Goal: Transaction & Acquisition: Book appointment/travel/reservation

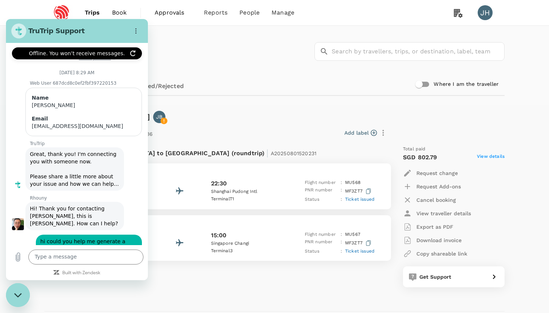
click at [250, 94] on div "Upcoming Past Cancelled/Rejected" at bounding box center [274, 86] width 460 height 18
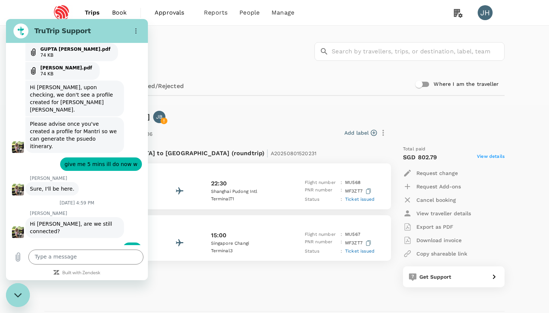
click at [94, 11] on span "Trips" at bounding box center [92, 12] width 15 height 9
click at [117, 14] on span "Book" at bounding box center [119, 12] width 15 height 9
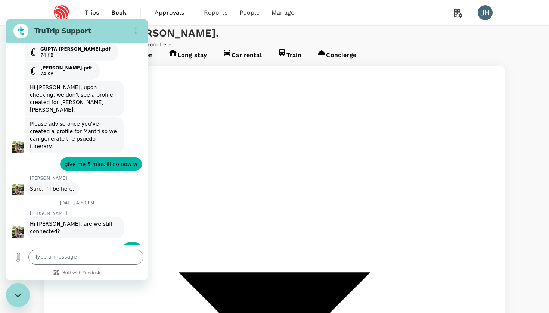
click at [217, 48] on div "Welcome back , [PERSON_NAME] . Planning a business trip? Get started from here." at bounding box center [274, 37] width 549 height 22
type input "Singapore Changi (SIN)"
type input "[GEOGRAPHIC_DATA], [GEOGRAPHIC_DATA] (any)"
type input "Singapore Changi (SIN)"
type input "[GEOGRAPHIC_DATA], [GEOGRAPHIC_DATA] (any)"
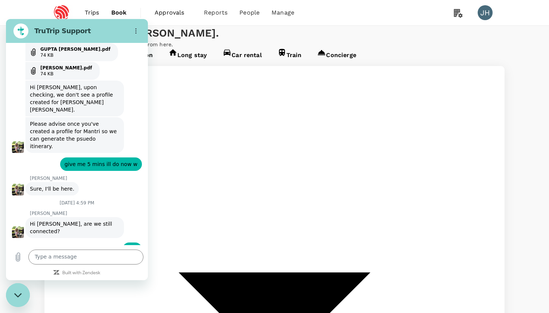
click at [233, 41] on div "Welcome back , [PERSON_NAME] ." at bounding box center [274, 33] width 460 height 15
click at [15, 295] on icon "Close messaging window" at bounding box center [17, 295] width 7 height 4
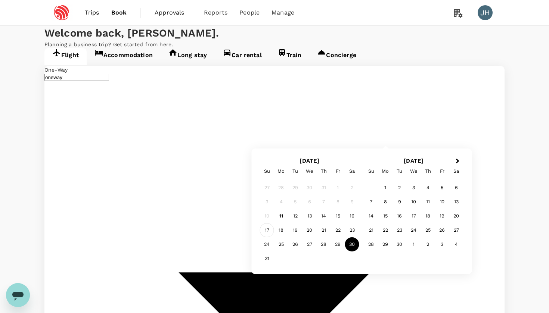
click at [267, 231] on div "17" at bounding box center [267, 230] width 14 height 14
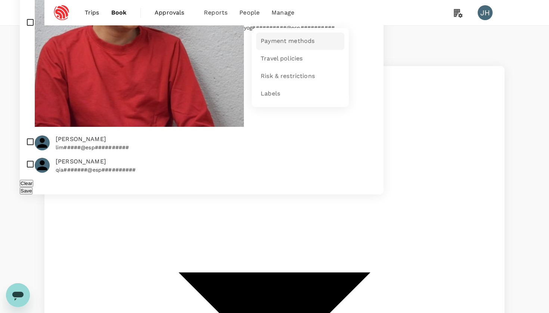
click at [273, 42] on span "Payment methods" at bounding box center [288, 41] width 54 height 9
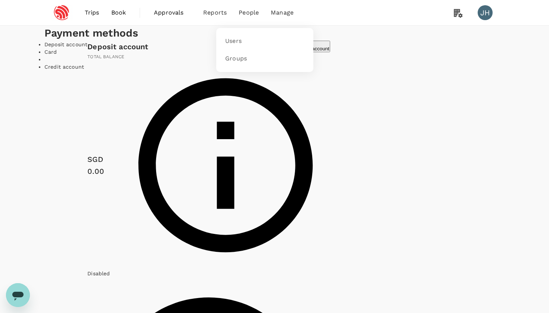
click at [248, 9] on span "People" at bounding box center [249, 12] width 20 height 9
click at [235, 46] on link "Users" at bounding box center [265, 42] width 88 height 18
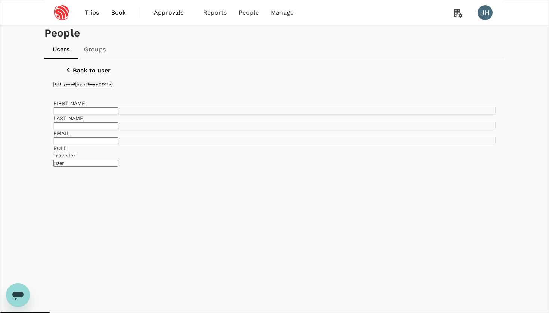
click at [115, 21] on link "Book" at bounding box center [118, 12] width 27 height 25
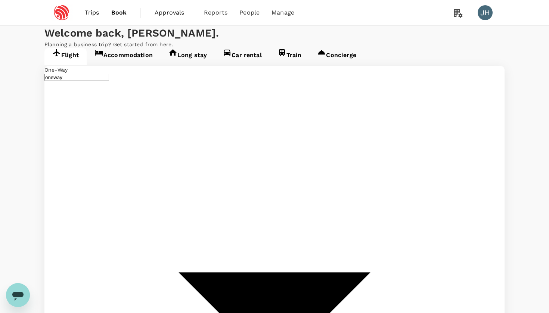
type input "Singapore Changi (SIN)"
type input "[GEOGRAPHIC_DATA], [GEOGRAPHIC_DATA] (any)"
type input "Singapore Changi (SIN)si"
type input "Singapore Changi (SIN)"
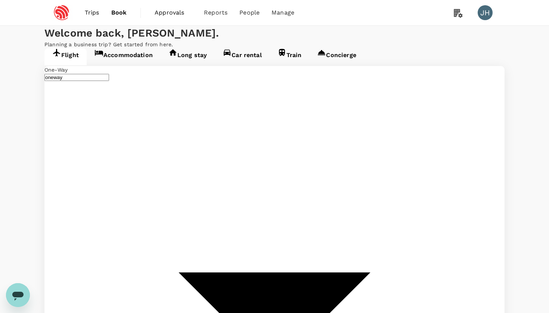
type input "[GEOGRAPHIC_DATA], [GEOGRAPHIC_DATA] (any)"
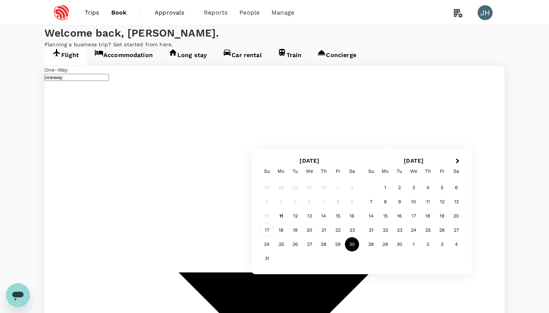
click at [272, 226] on div "17" at bounding box center [267, 230] width 14 height 14
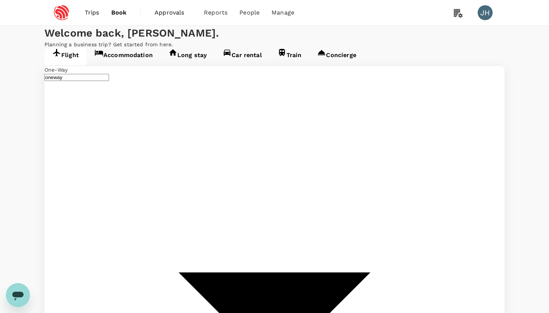
click at [253, 186] on input "No group" at bounding box center [274, 156] width 549 height 313
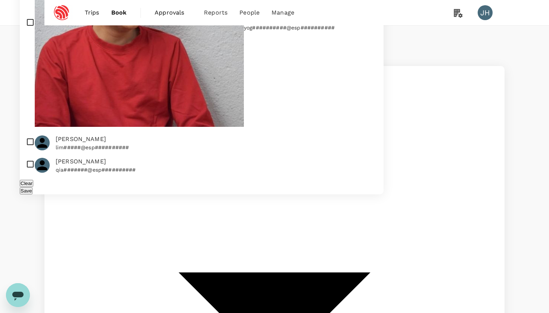
scroll to position [35, 0]
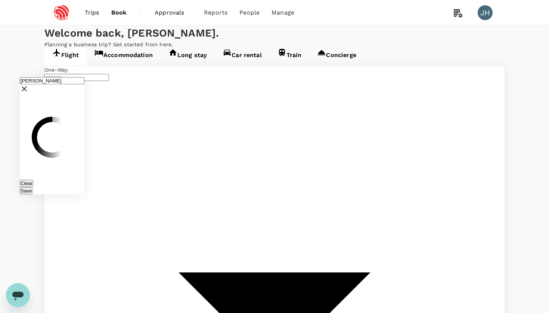
scroll to position [0, 0]
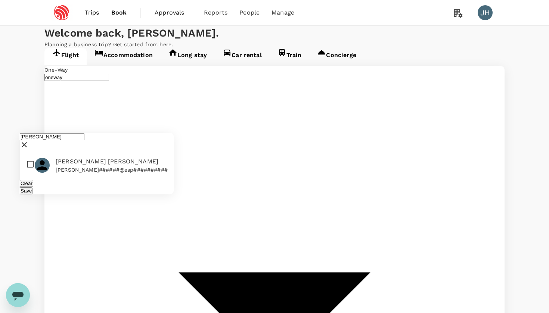
type input "[PERSON_NAME]"
click at [30, 154] on input "checkbox" at bounding box center [97, 165] width 154 height 22
checkbox input "true"
click at [33, 188] on button "Save" at bounding box center [26, 191] width 13 height 7
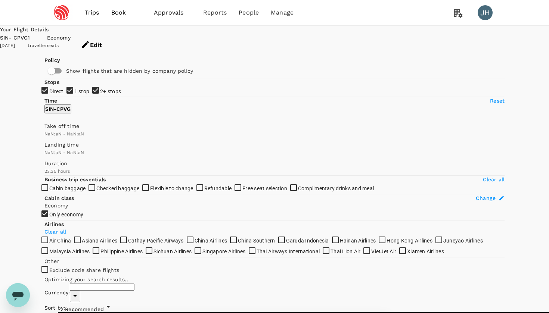
type input "SGD"
type input "1440"
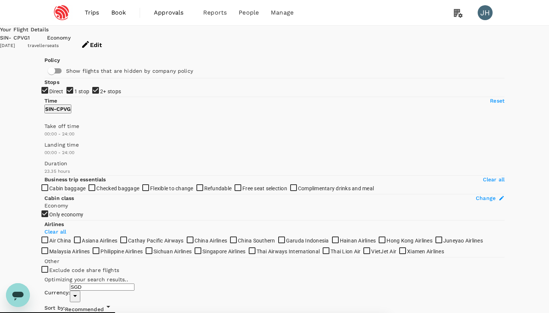
click at [54, 150] on input "2+ stops" at bounding box center [274, 156] width 549 height 313
checkbox input "false"
click at [53, 140] on input "1 stop" at bounding box center [274, 156] width 549 height 313
click at [49, 136] on input "1 stop" at bounding box center [274, 156] width 549 height 313
checkbox input "true"
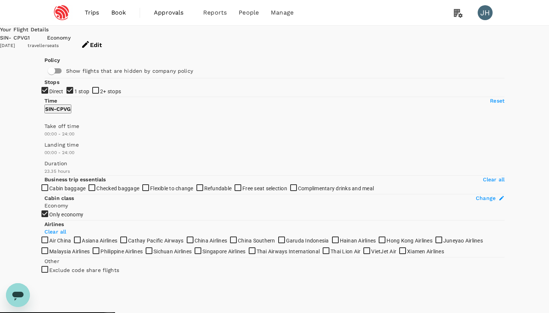
click at [48, 152] on input "2+ stops" at bounding box center [274, 156] width 549 height 313
checkbox input "true"
click at [47, 34] on div "1 traveller" at bounding box center [37, 45] width 19 height 22
click at [112, 39] on button "Edit" at bounding box center [92, 45] width 42 height 22
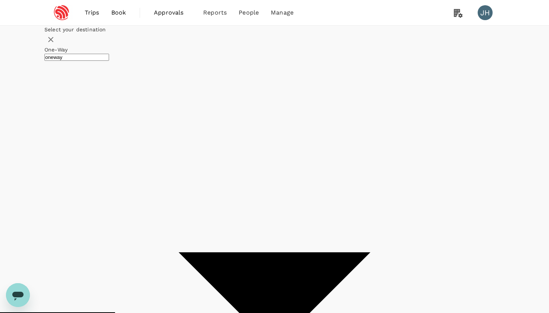
type input "undefined, undefined (any)"
type input "SGD"
type input "Singapore Changi (SIN)"
type input "[GEOGRAPHIC_DATA], [GEOGRAPHIC_DATA] (any)"
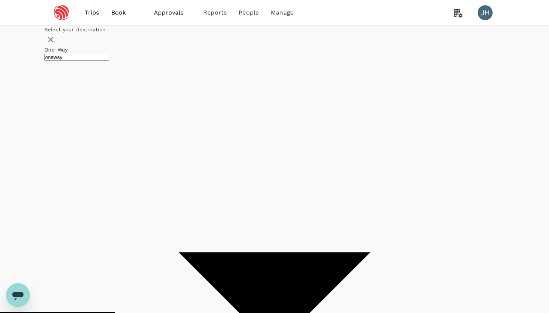
type input "Singapore Changi (SIN)"
type input "[GEOGRAPHIC_DATA], [GEOGRAPHIC_DATA] (any)"
type input "roundtrip"
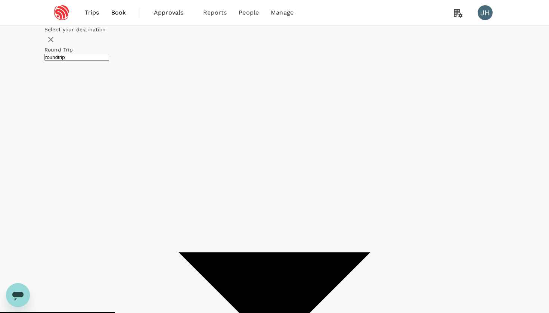
click at [398, 76] on span "Next Month" at bounding box center [398, 72] width 0 height 9
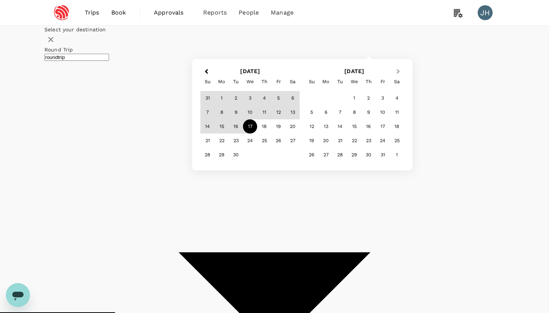
click at [398, 76] on span "Next Month" at bounding box center [398, 72] width 0 height 9
type input "1770"
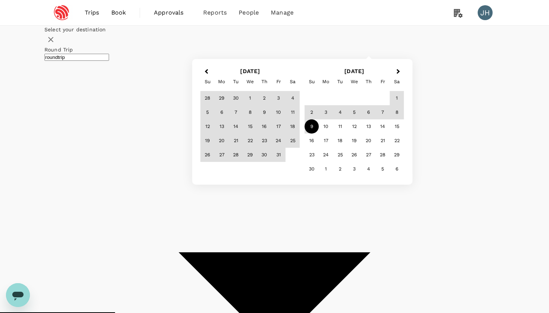
click at [319, 134] on div "9" at bounding box center [312, 127] width 14 height 14
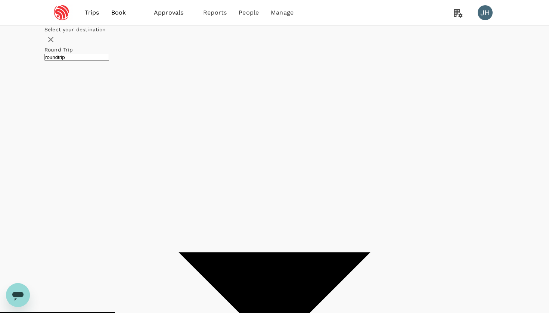
checkbox input "false"
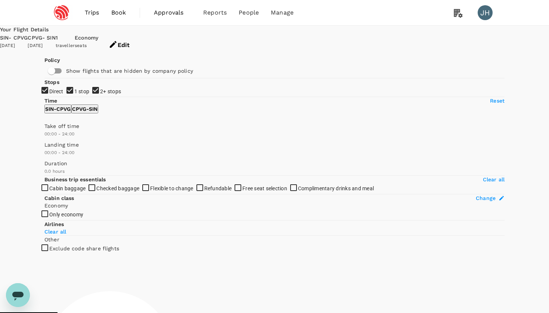
type input "1110"
checkbox input "true"
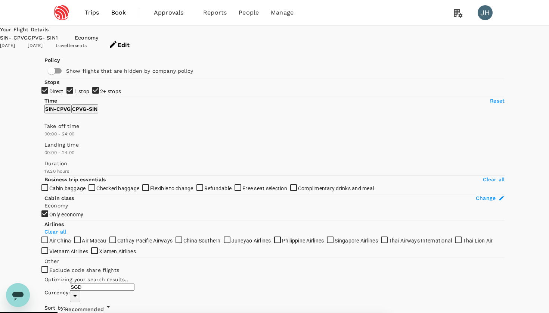
type input "1200"
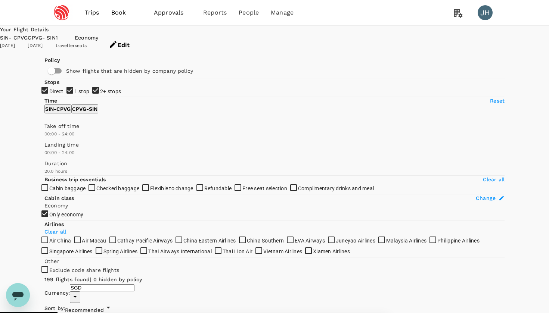
click at [46, 151] on input "2+ stops" at bounding box center [274, 156] width 549 height 313
checkbox input "false"
click at [47, 132] on input "1 stop" at bounding box center [274, 156] width 549 height 313
checkbox input "false"
click at [140, 37] on button "Edit" at bounding box center [119, 45] width 42 height 22
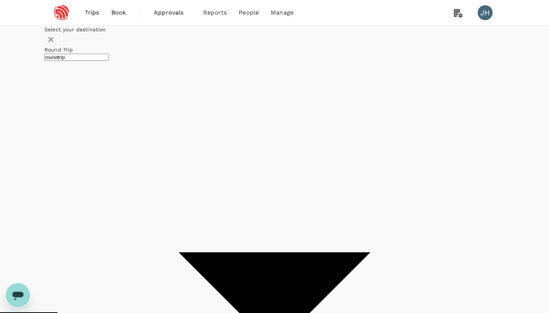
type input "Singapore Changi (SIN)"
type input "[GEOGRAPHIC_DATA], [GEOGRAPHIC_DATA] (any)"
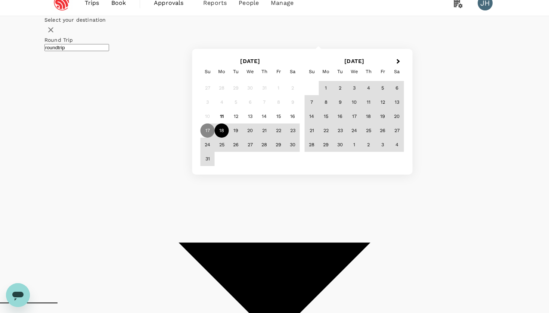
click at [229, 138] on div "18" at bounding box center [222, 131] width 14 height 14
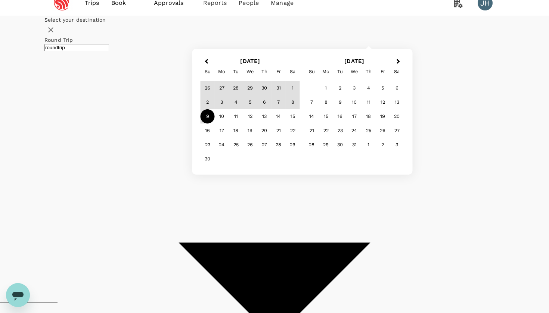
click at [215, 124] on div "9" at bounding box center [208, 116] width 14 height 14
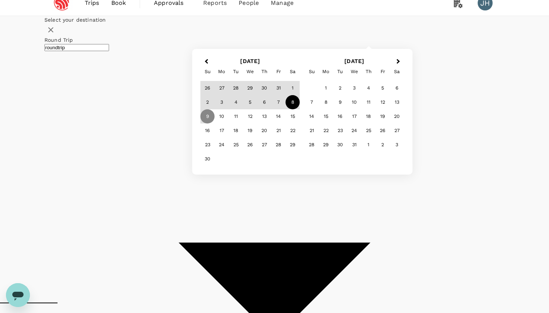
click at [300, 109] on div "8" at bounding box center [293, 102] width 14 height 14
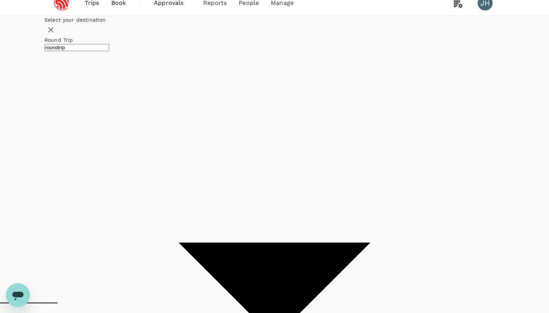
checkbox input "false"
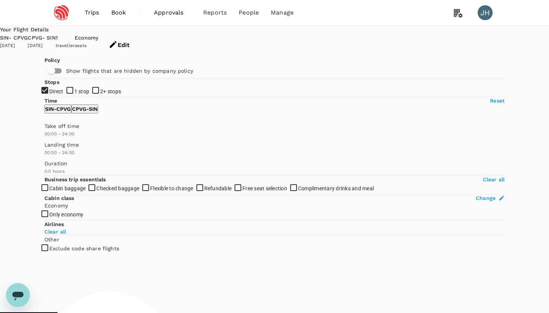
type input "995"
checkbox input "true"
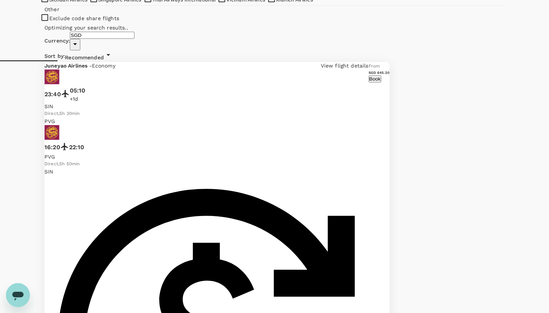
type input "1335"
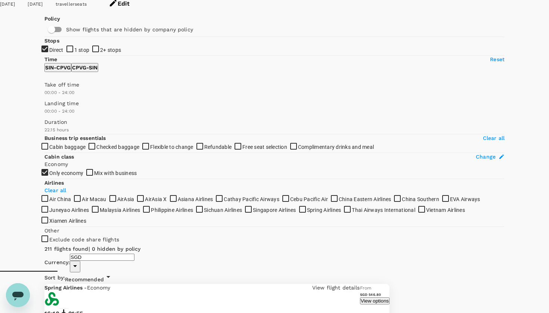
scroll to position [30, 0]
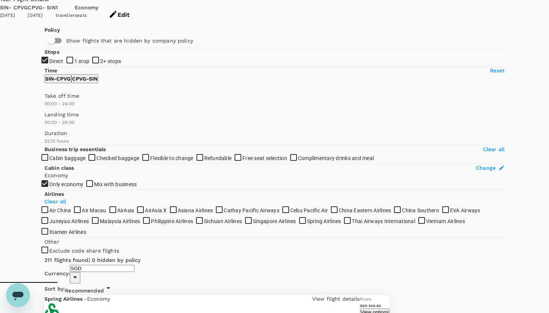
click at [140, 7] on button "Edit" at bounding box center [119, 15] width 42 height 22
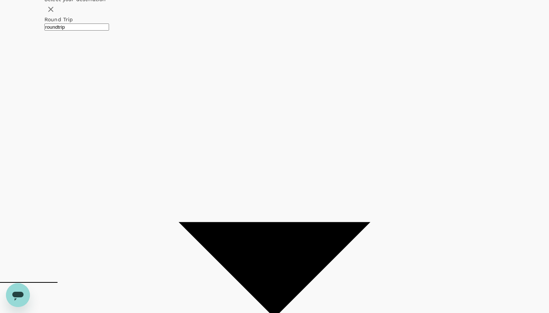
type input "Singapore Changi (SIN)"
type input "[GEOGRAPHIC_DATA], [GEOGRAPHIC_DATA] (any)"
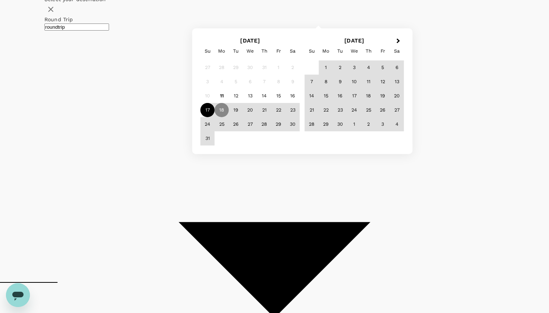
click at [215, 117] on div "17" at bounding box center [208, 110] width 14 height 14
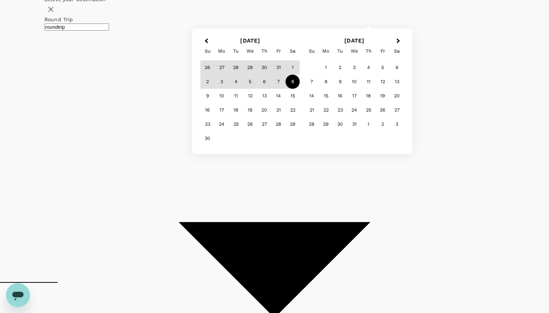
click at [300, 89] on div "8" at bounding box center [293, 82] width 14 height 14
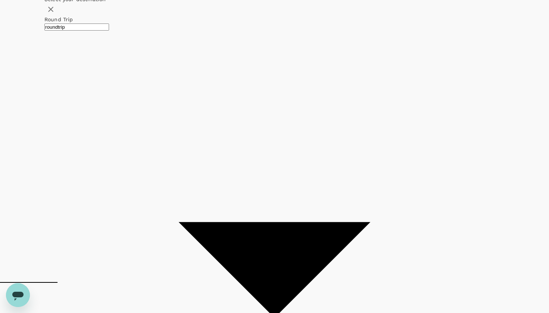
checkbox input "false"
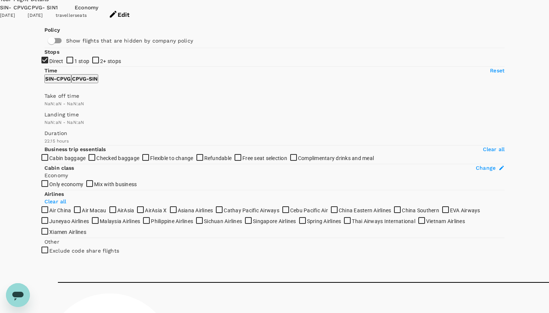
type input "1440"
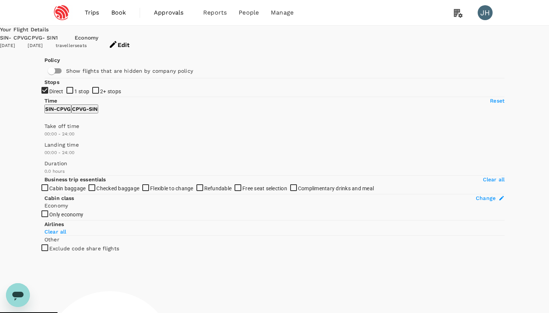
type input "1110"
checkbox input "true"
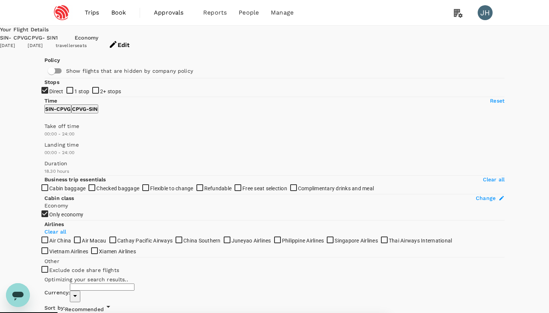
type input "SGD"
type input "1415"
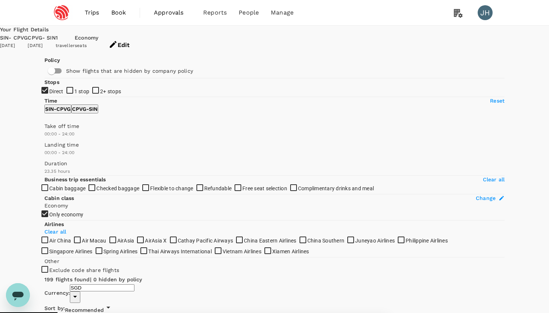
click at [50, 148] on input "2+ stops" at bounding box center [274, 156] width 549 height 313
checkbox input "true"
click at [53, 138] on input "1 stop" at bounding box center [274, 156] width 549 height 313
checkbox input "true"
click at [48, 145] on input "2+ stops" at bounding box center [274, 156] width 549 height 313
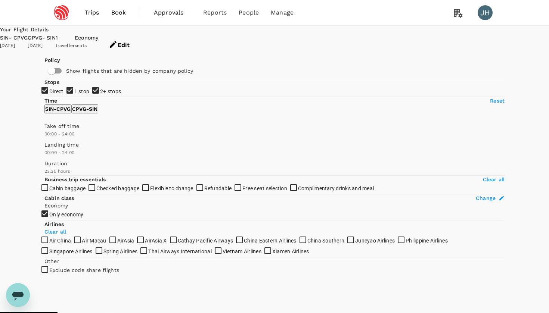
checkbox input "false"
click at [48, 134] on input "1 stop" at bounding box center [274, 156] width 549 height 313
checkbox input "false"
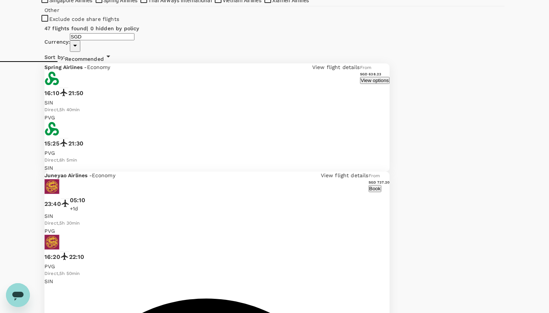
scroll to position [249, 0]
